Goal: Transaction & Acquisition: Purchase product/service

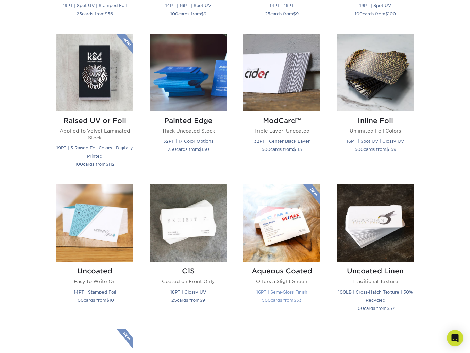
scroll to position [484, 0]
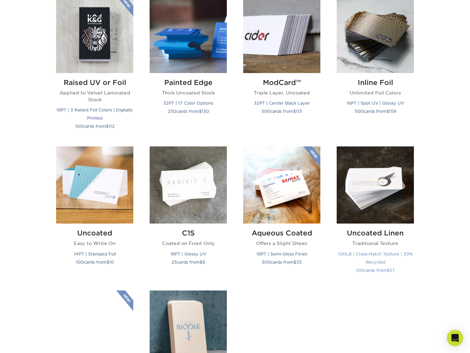
click at [378, 193] on img at bounding box center [375, 185] width 77 height 77
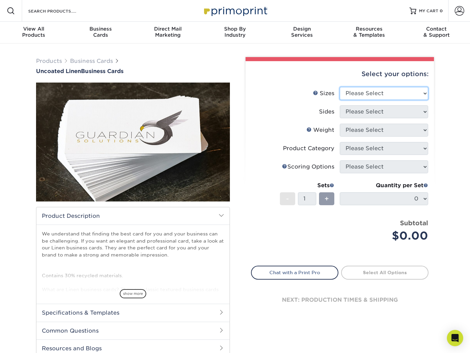
click at [357, 92] on select "Please Select 2" x 3.5" - Standard 2" x 7" - Foldover Card 2.125" x 3.375" - Eu…" at bounding box center [384, 93] width 88 height 13
select select "2.12x3.38"
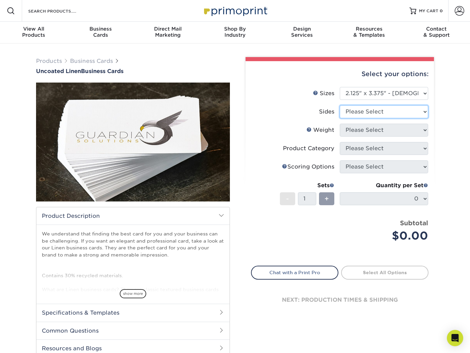
click at [400, 115] on select "Please Select Print Both Sides Print Front Only" at bounding box center [384, 111] width 88 height 13
select select "13abbda7-1d64-4f25-8bb2-c179b224825d"
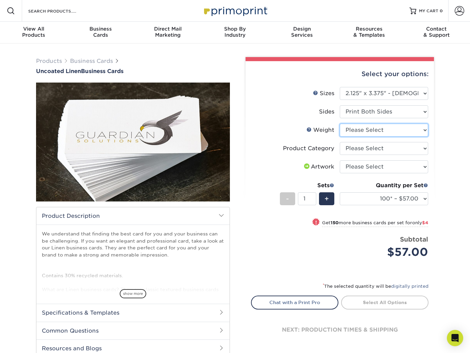
click at [390, 130] on select "Please Select 100LB" at bounding box center [384, 130] width 88 height 13
select select "100LB"
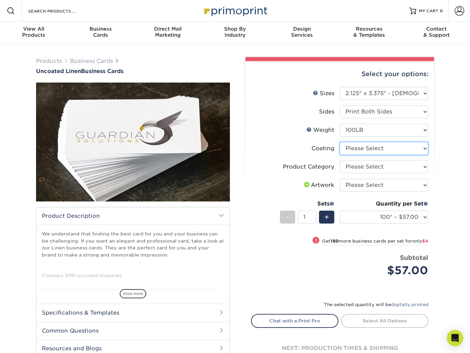
click at [383, 149] on select at bounding box center [384, 148] width 88 height 13
select select "3e7618de-abca-4bda-9f97-8b9129e913d8"
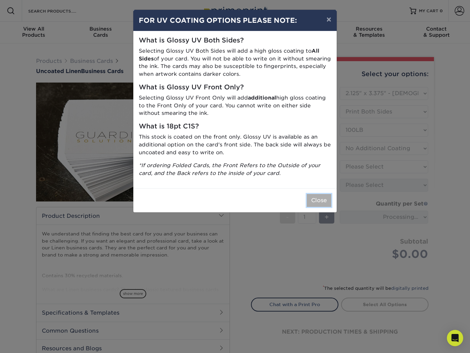
click at [316, 202] on button "Close" at bounding box center [319, 200] width 24 height 13
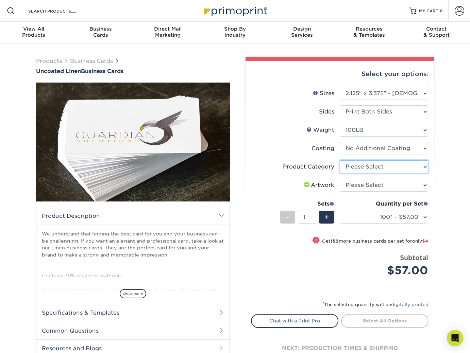
click at [377, 168] on select "Please Select Business Cards" at bounding box center [384, 167] width 88 height 13
select select "3b5148f1-0588-4f88-a218-97bcfdce65c1"
click at [394, 218] on select "100* – $57.00 250* – $61.00 500* – $69.00 1000 – $72.00 2500 – $114.00 5000 – $…" at bounding box center [384, 217] width 88 height 13
select select "2500 – $114.00"
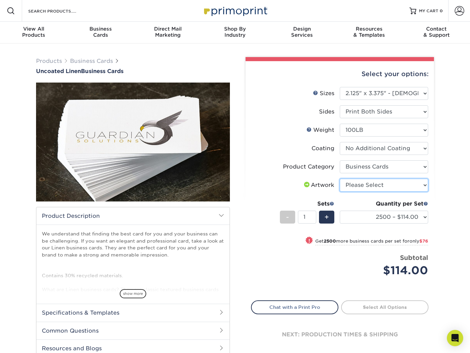
click at [386, 188] on select "Please Select I will upload files I need a design - $100" at bounding box center [384, 185] width 88 height 13
select select "upload"
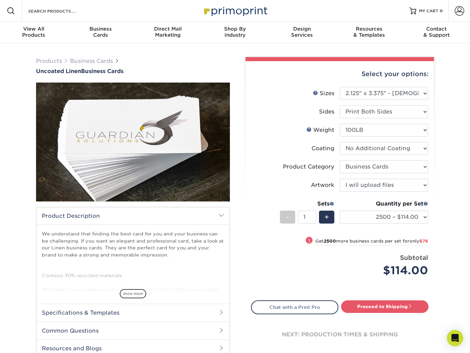
click at [266, 184] on label "Artwork" at bounding box center [295, 185] width 88 height 13
